Goal: Entertainment & Leisure: Consume media (video, audio)

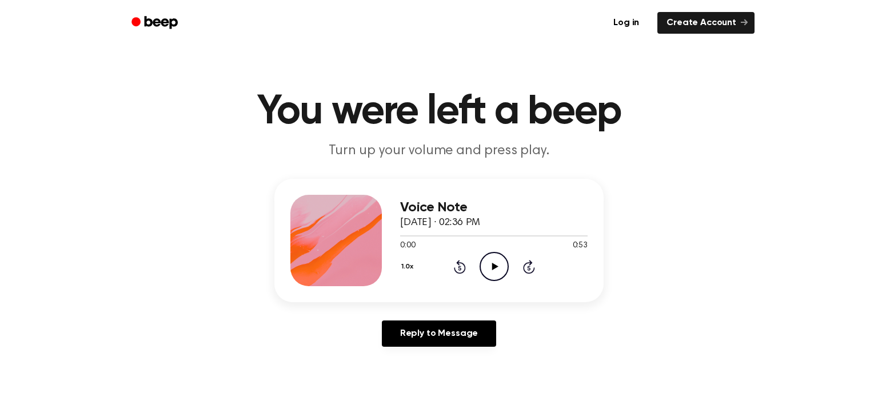
click at [496, 267] on icon at bounding box center [494, 266] width 6 height 7
click at [463, 265] on icon at bounding box center [460, 267] width 12 height 14
click at [465, 265] on icon "Rewind 5 seconds" at bounding box center [459, 266] width 13 height 15
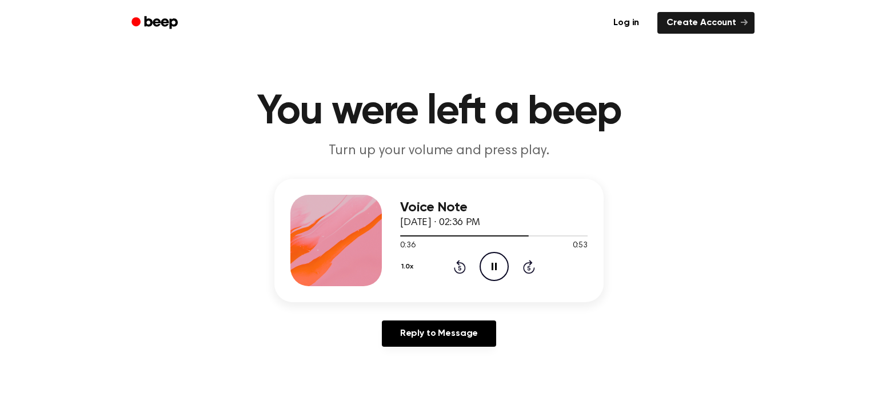
click at [465, 265] on icon "Rewind 5 seconds" at bounding box center [459, 266] width 13 height 15
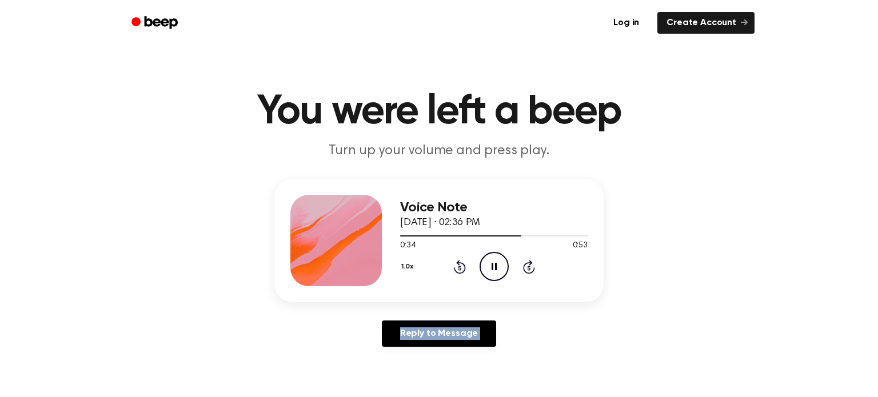
click at [459, 272] on icon at bounding box center [460, 267] width 12 height 14
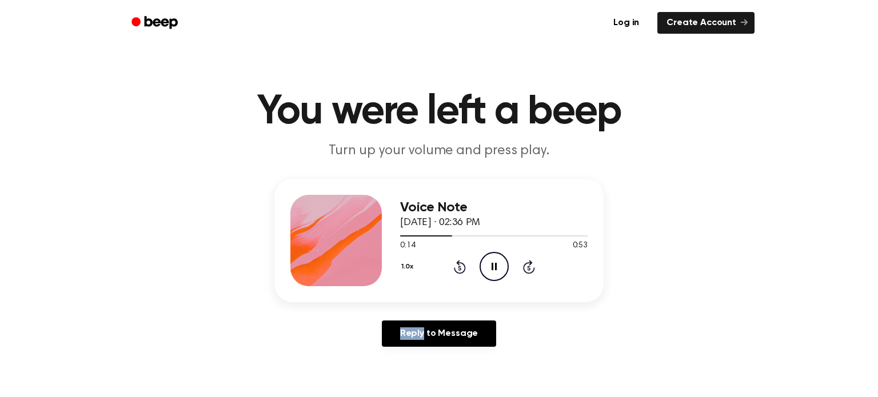
click at [459, 272] on icon at bounding box center [460, 267] width 12 height 14
click at [490, 268] on icon "Play Audio" at bounding box center [493, 266] width 29 height 29
click at [462, 267] on icon "Rewind 5 seconds" at bounding box center [459, 266] width 13 height 15
click at [458, 266] on icon at bounding box center [459, 268] width 3 height 5
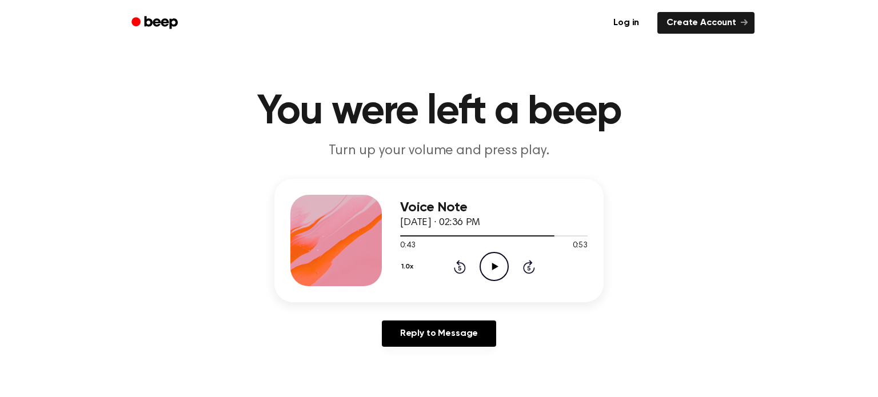
click at [458, 266] on icon at bounding box center [459, 268] width 3 height 5
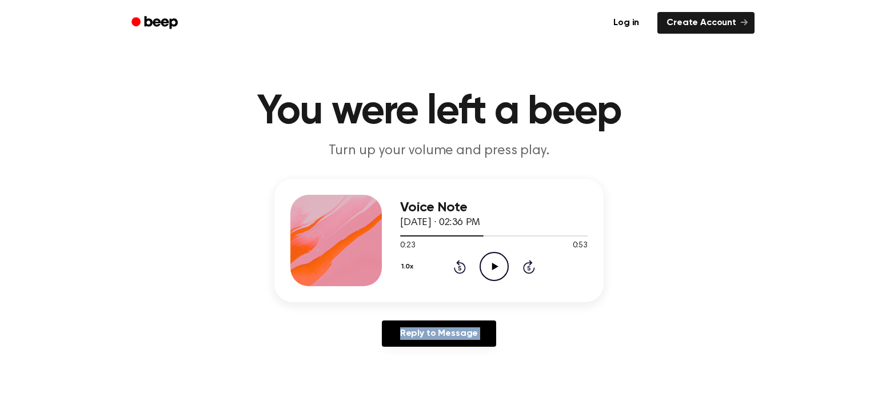
click at [458, 266] on icon at bounding box center [459, 268] width 3 height 5
click at [493, 268] on icon at bounding box center [494, 266] width 6 height 7
